Goal: Task Accomplishment & Management: Use online tool/utility

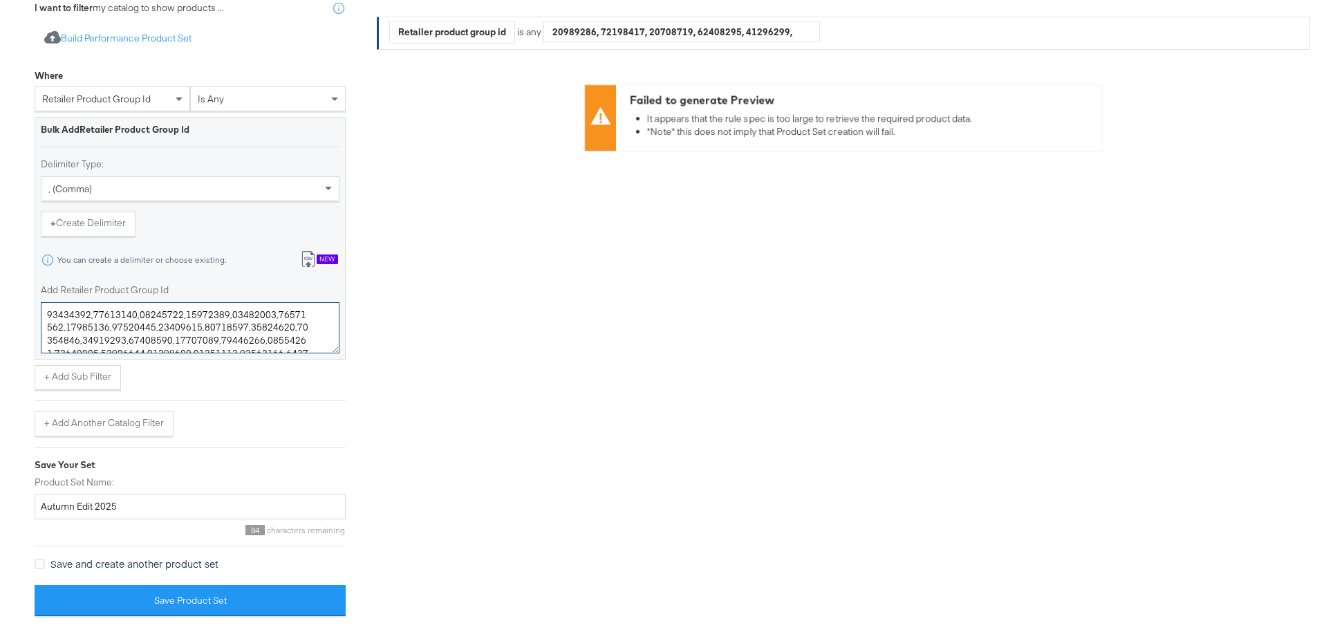
drag, startPoint x: 232, startPoint y: 331, endPoint x: 0, endPoint y: 40, distance: 372.2
click at [0, 40] on div "Select Business & Catalog JD Sports Select Business Account Stitcher Ads Jd 101…" at bounding box center [663, 237] width 1327 height 786
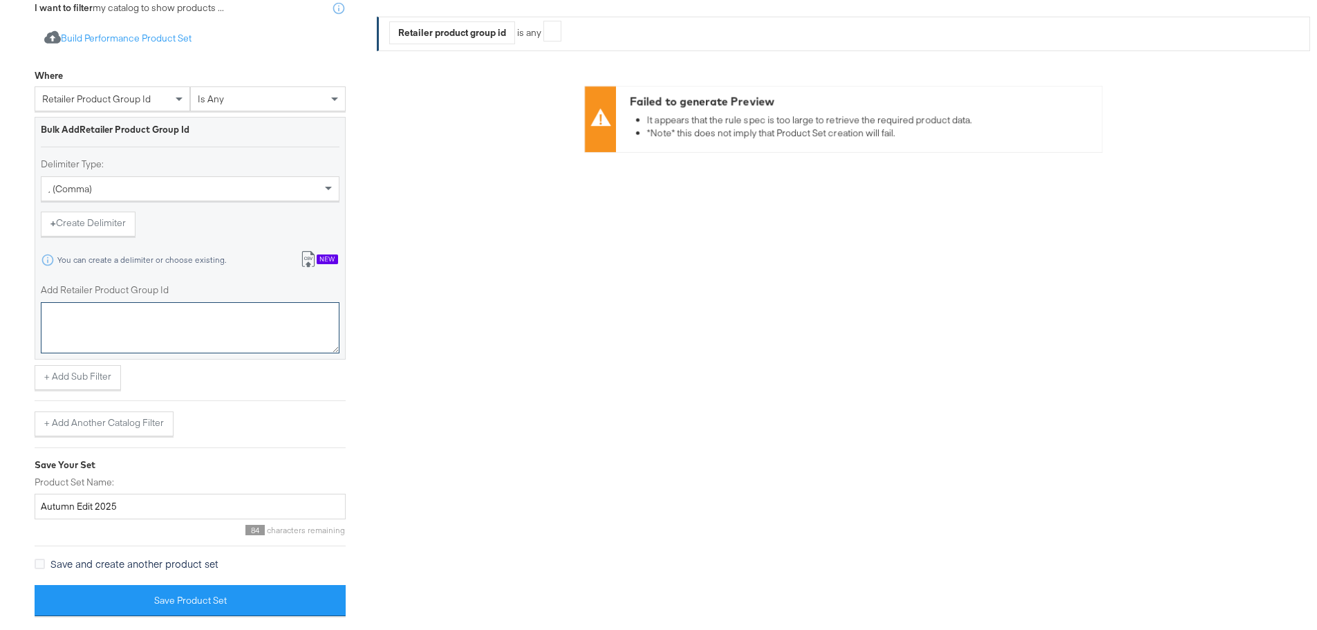
paste textarea "19696309,19701159,19701422,19699629,19702961,19709614,19712825,19696240,1970595…"
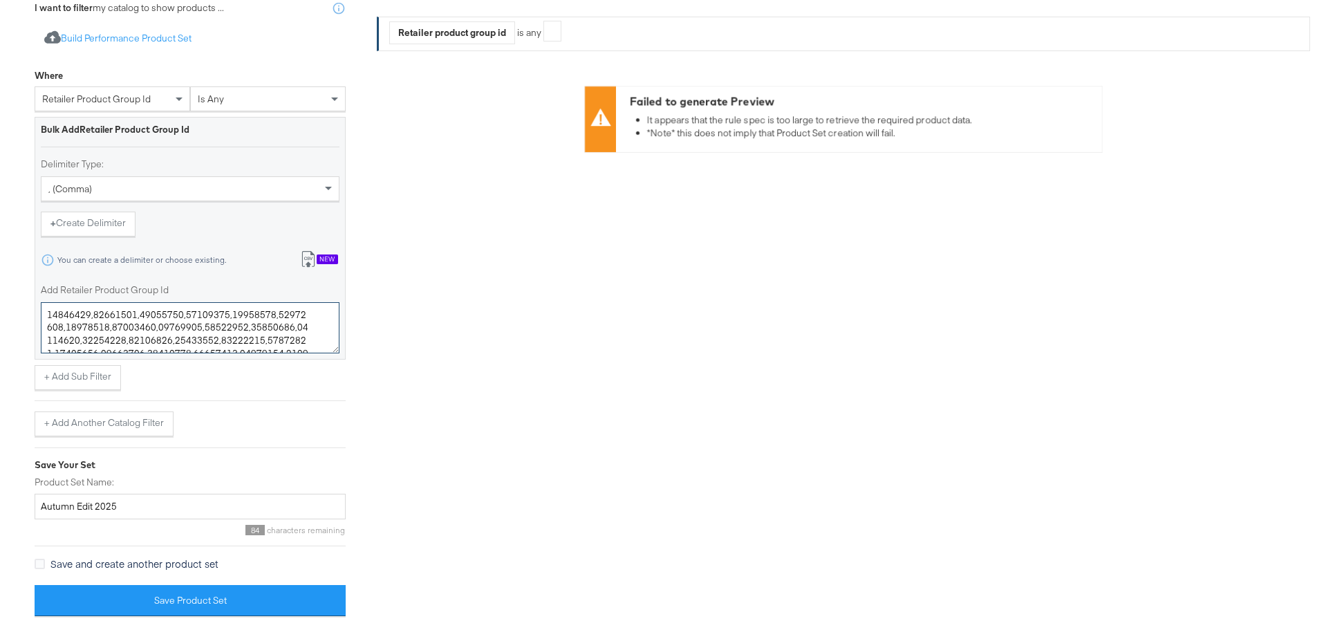
scroll to position [6704, 0]
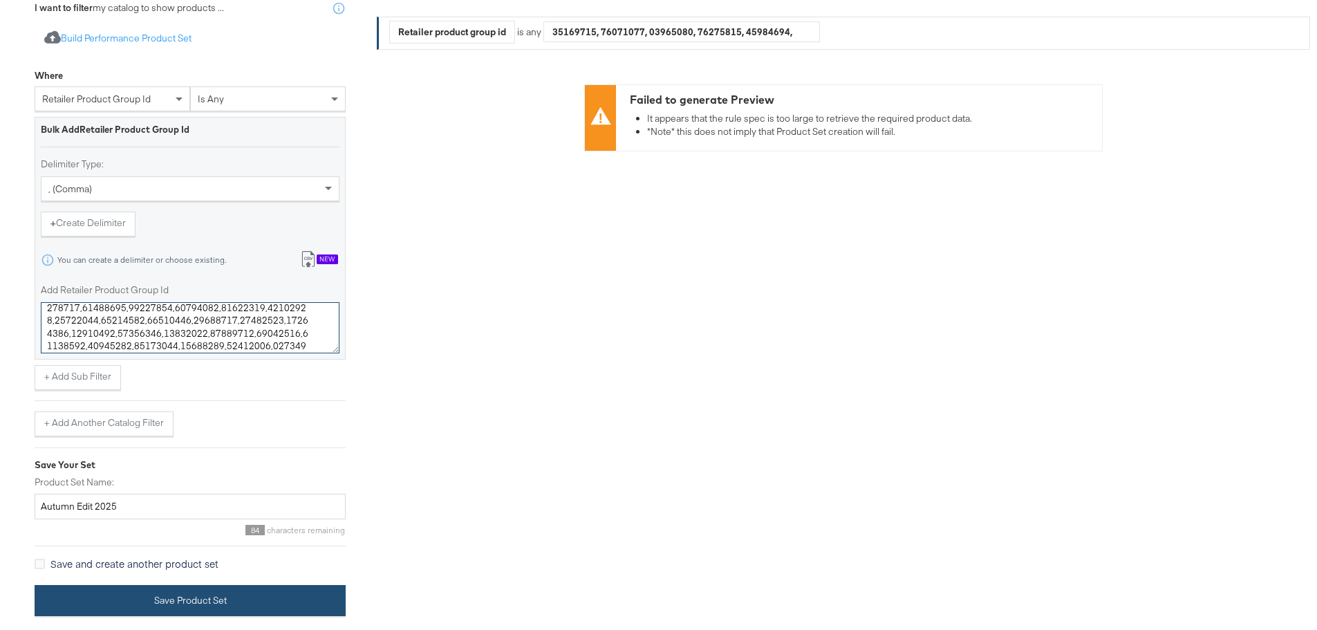
type textarea "19696309,19701159,19701422,19699629,19702961,19709614,19712825,19696240,1970595…"
click at [240, 589] on button "Save Product Set" at bounding box center [190, 597] width 311 height 31
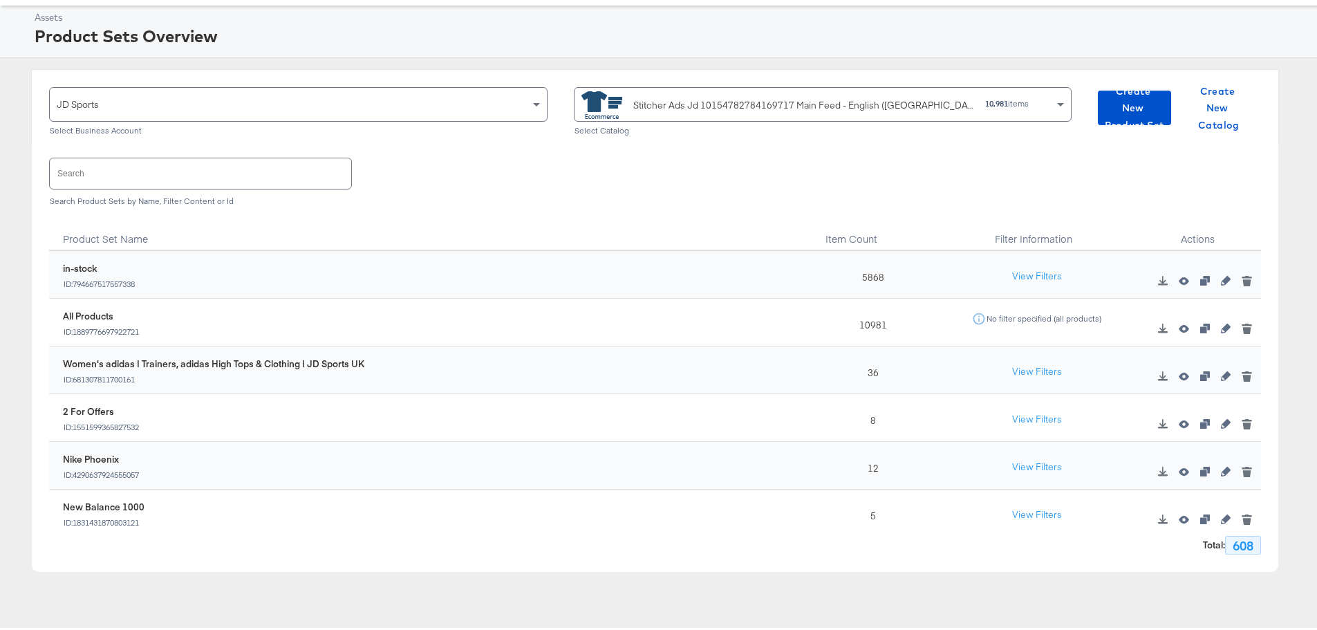
scroll to position [148, 0]
